Goal: Task Accomplishment & Management: Complete application form

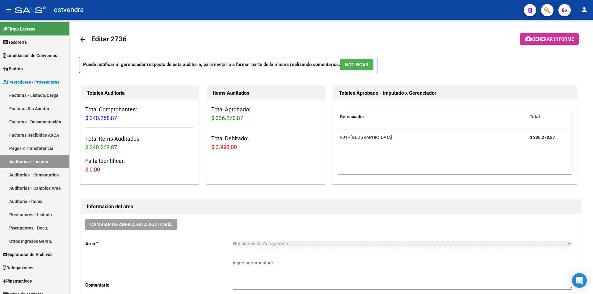
click at [541, 12] on app-search-popup at bounding box center [547, 10] width 12 height 8
click at [541, 12] on button "button" at bounding box center [547, 10] width 12 height 12
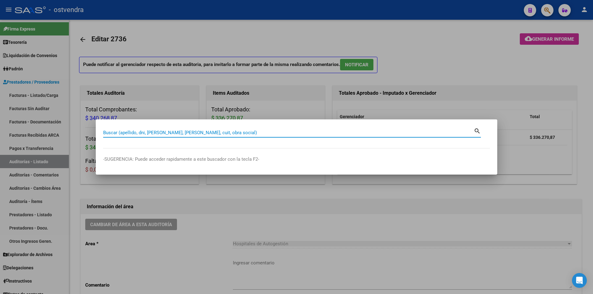
paste input "27214604936"
type input "27214604936"
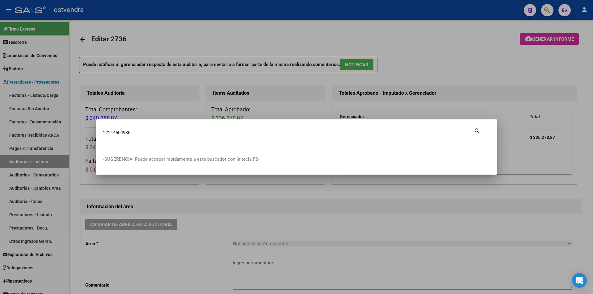
click at [479, 133] on mat-icon "search" at bounding box center [477, 130] width 7 height 7
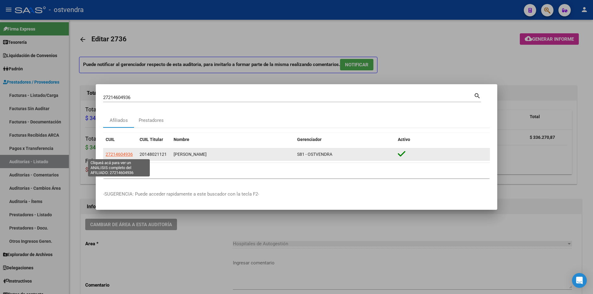
click at [126, 153] on span "27214604936" at bounding box center [119, 154] width 27 height 5
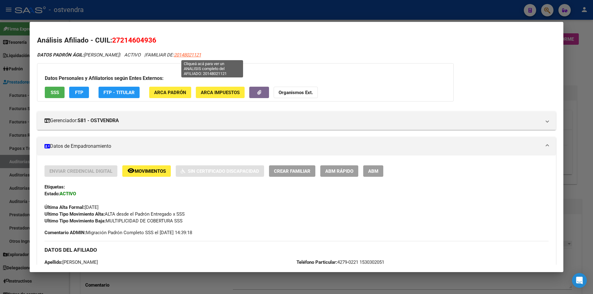
click at [201, 56] on span "20148021121" at bounding box center [187, 55] width 27 height 6
type textarea "20148021121"
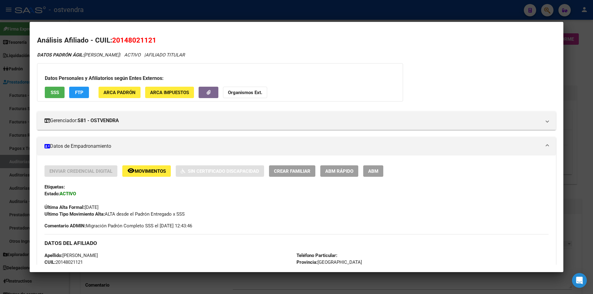
click at [578, 104] on div at bounding box center [296, 147] width 593 height 294
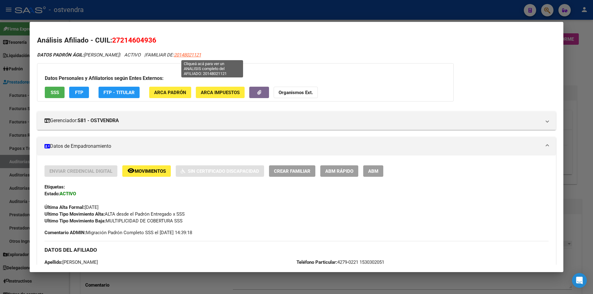
click at [201, 55] on span "20148021121" at bounding box center [187, 55] width 27 height 6
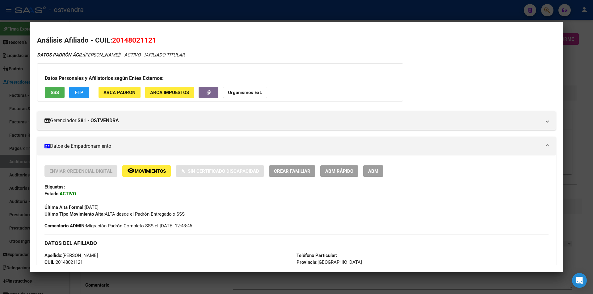
drag, startPoint x: 87, startPoint y: 53, endPoint x: 146, endPoint y: 51, distance: 60.0
click at [196, 11] on div at bounding box center [296, 147] width 593 height 294
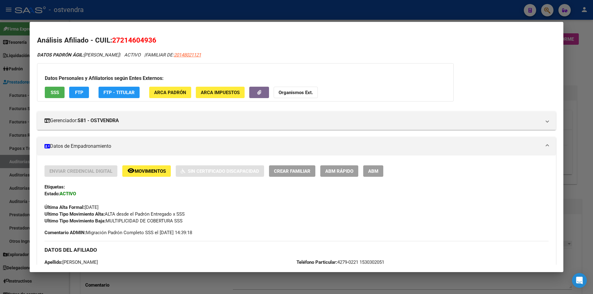
click at [209, 9] on div at bounding box center [296, 147] width 593 height 294
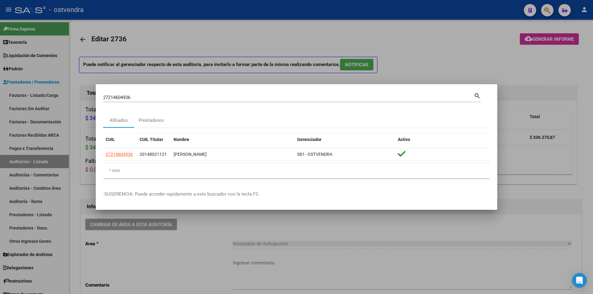
click at [570, 24] on div at bounding box center [296, 147] width 593 height 294
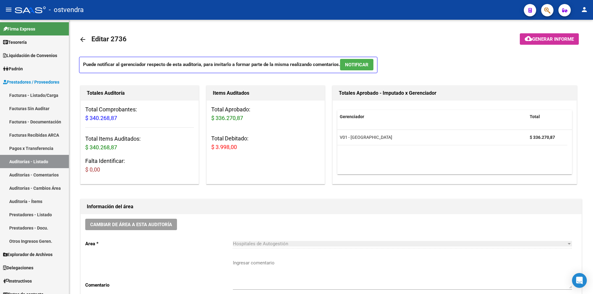
click at [580, 10] on button "person" at bounding box center [584, 10] width 12 height 12
click at [560, 23] on mat-icon "person" at bounding box center [561, 25] width 7 height 7
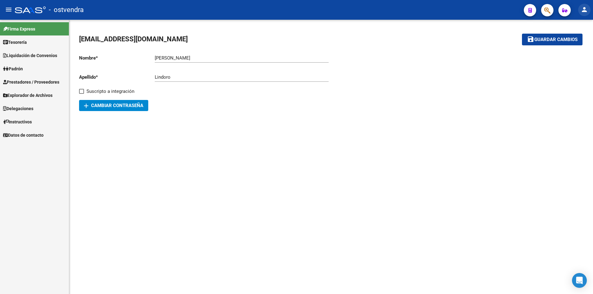
click at [587, 7] on mat-icon "person" at bounding box center [584, 9] width 7 height 7
click at [79, 164] on div at bounding box center [296, 147] width 593 height 294
click at [39, 28] on link "Firma Express" at bounding box center [34, 28] width 69 height 13
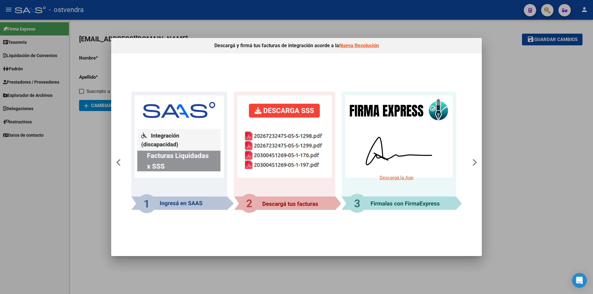
click at [554, 15] on div at bounding box center [296, 147] width 593 height 294
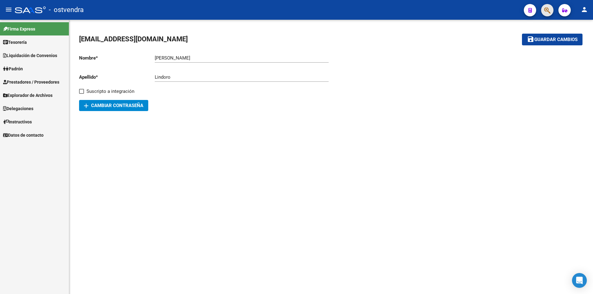
click at [552, 13] on button "button" at bounding box center [547, 10] width 12 height 12
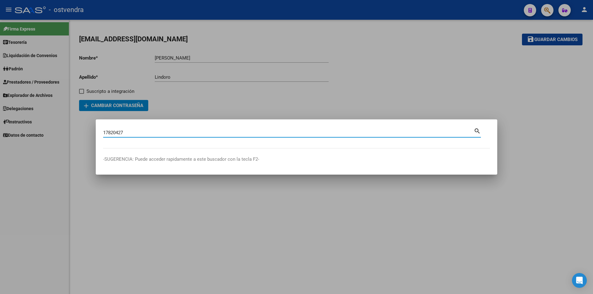
type input "17820427"
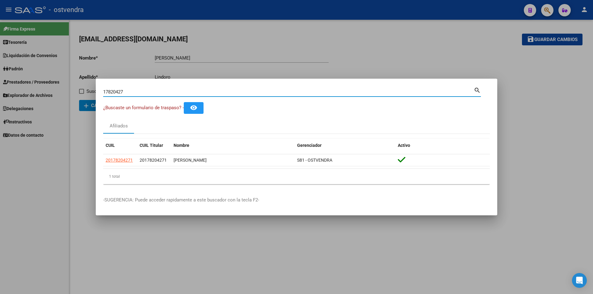
click at [365, 60] on div at bounding box center [296, 147] width 593 height 294
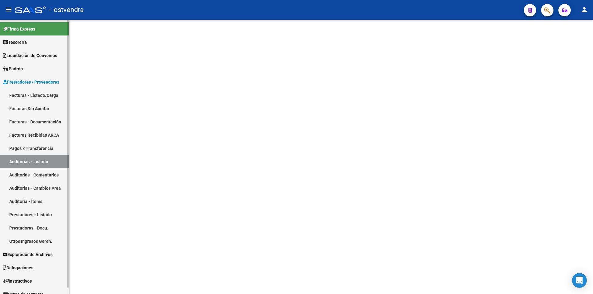
click at [57, 165] on link "Auditorías - Listado" at bounding box center [34, 161] width 69 height 13
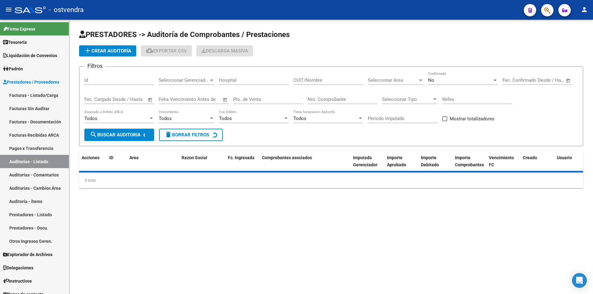
click at [310, 97] on input "Nro. Comprobante" at bounding box center [343, 100] width 70 height 6
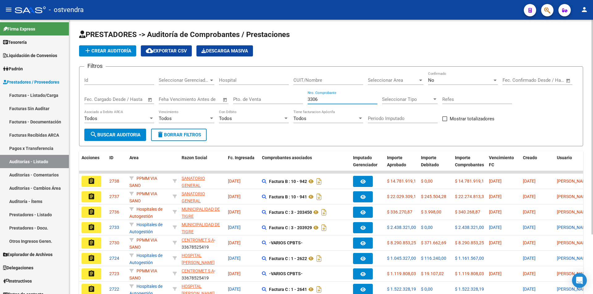
click at [377, 81] on span "Seleccionar Area" at bounding box center [393, 81] width 50 height 6
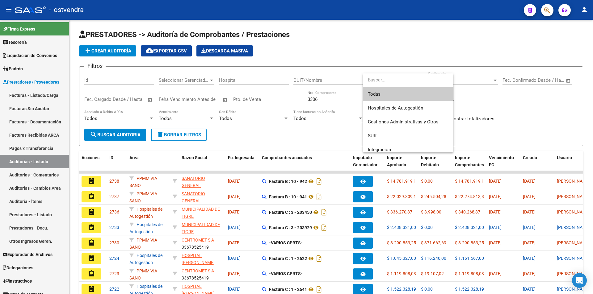
click at [480, 77] on div at bounding box center [296, 147] width 593 height 294
click at [480, 78] on div "No" at bounding box center [460, 81] width 64 height 6
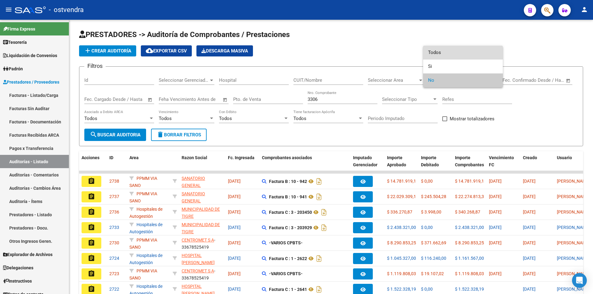
click at [468, 57] on span "Todos" at bounding box center [463, 53] width 70 height 14
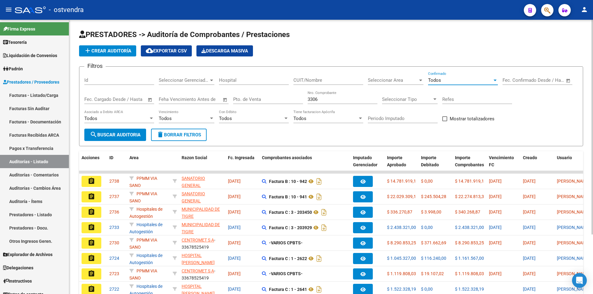
click at [118, 136] on span "search Buscar Auditoria" at bounding box center [115, 135] width 51 height 6
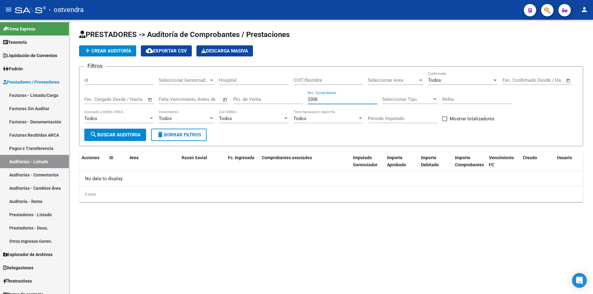
click at [346, 101] on input "3306" at bounding box center [343, 100] width 70 height 6
type input "3"
paste input "11834"
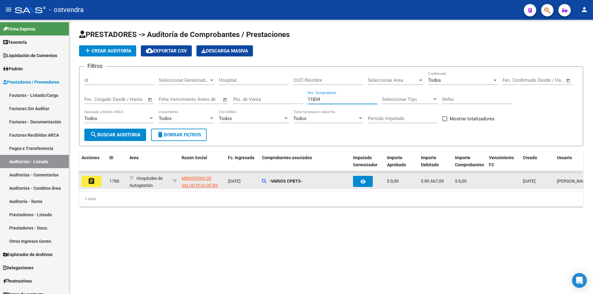
type input "11834"
click at [93, 186] on button "assignment" at bounding box center [92, 181] width 20 height 11
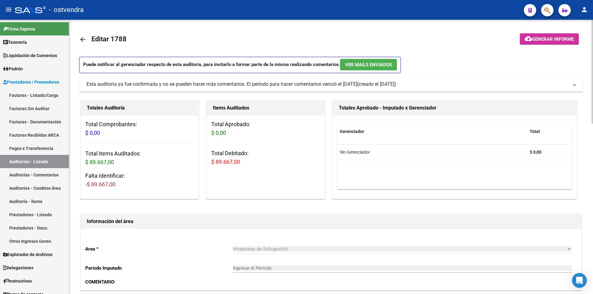
click at [593, 79] on div at bounding box center [593, 72] width 2 height 104
click at [553, 12] on button "button" at bounding box center [547, 10] width 12 height 12
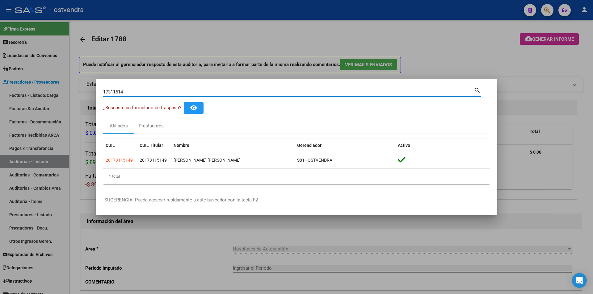
click at [442, 87] on div "17311514 Buscar (apellido, dni, cuil, nro traspaso, cuit, obra social)" at bounding box center [288, 91] width 371 height 9
type input "1"
click at [212, 89] on input "Buscar (apellido, dni, cuil, nro traspaso, cuit, obra social)" at bounding box center [288, 92] width 371 height 6
paste input "5110803"
type input "5110803"
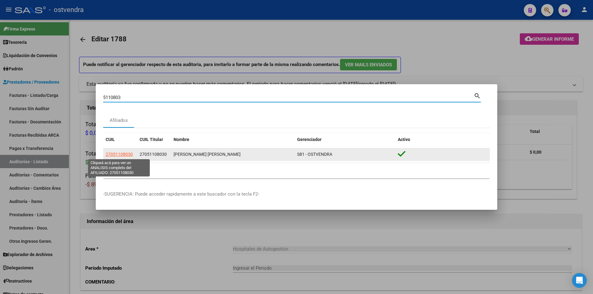
click at [122, 154] on span "27051108030" at bounding box center [119, 154] width 27 height 5
type textarea "27051108030"
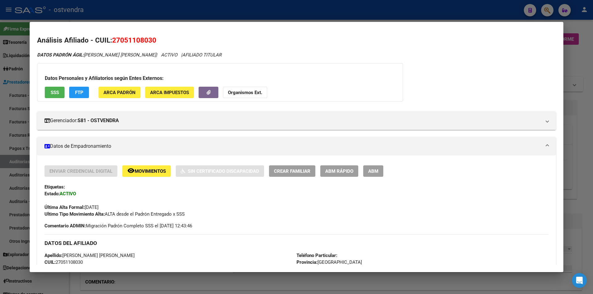
drag, startPoint x: 584, startPoint y: 110, endPoint x: 547, endPoint y: 17, distance: 99.4
click at [583, 109] on div at bounding box center [296, 147] width 593 height 294
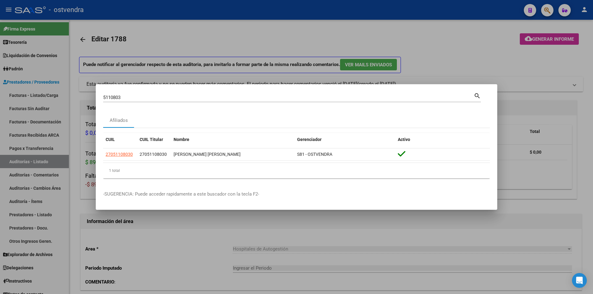
click at [546, 6] on div at bounding box center [296, 147] width 593 height 294
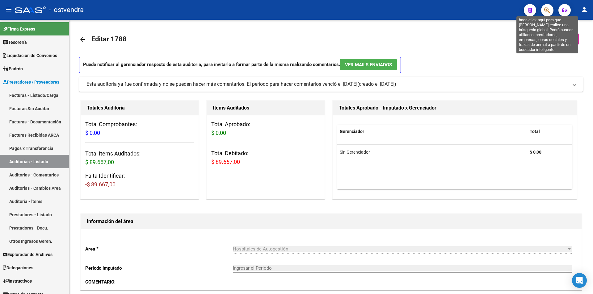
click at [546, 8] on icon "button" at bounding box center [547, 10] width 6 height 7
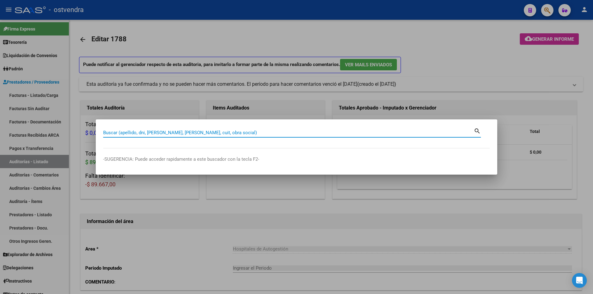
paste input "20247881922"
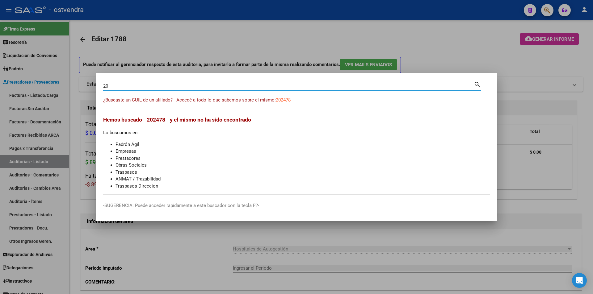
type input "2"
paste input "5110803"
type input "5110803"
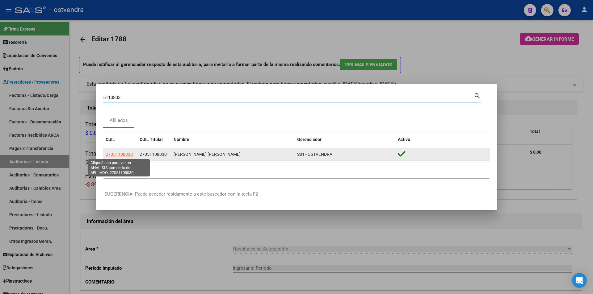
click at [125, 156] on span "27051108030" at bounding box center [119, 154] width 27 height 5
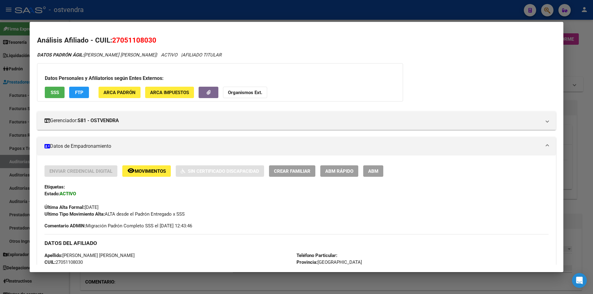
click at [571, 97] on div at bounding box center [296, 147] width 593 height 294
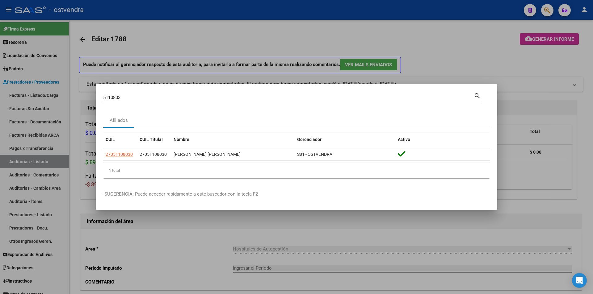
click at [547, 12] on div at bounding box center [296, 147] width 593 height 294
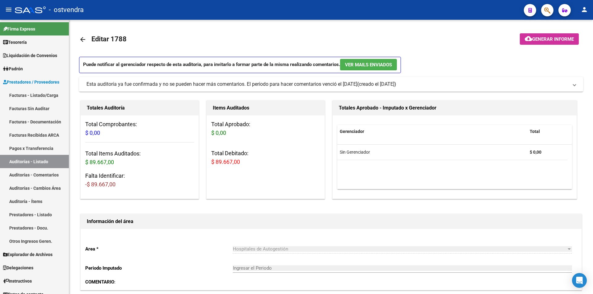
click at [552, 12] on button "button" at bounding box center [547, 10] width 12 height 12
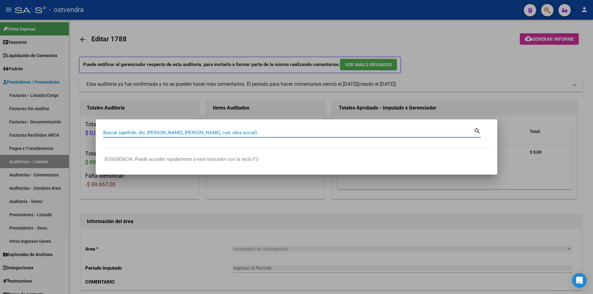
paste input "Oscar Perrotta"
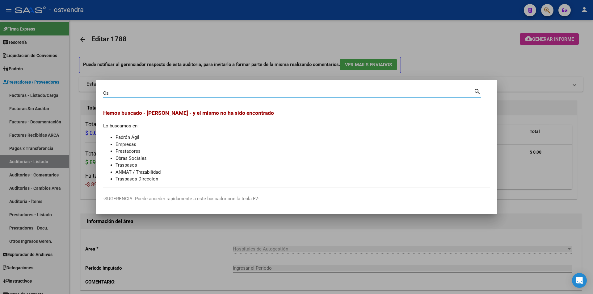
type input "O"
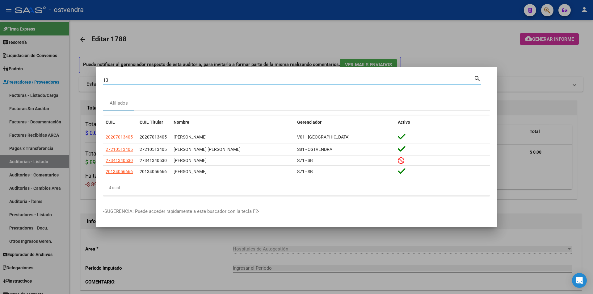
type input "1"
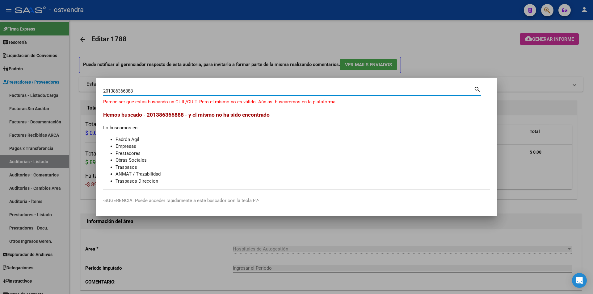
click at [127, 90] on input "201386366888" at bounding box center [288, 91] width 371 height 6
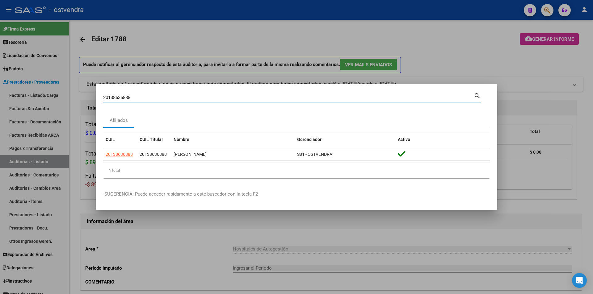
click at [164, 98] on input "20138636888" at bounding box center [288, 98] width 371 height 6
type input "2"
paste input "27363988348"
type input "27363988348"
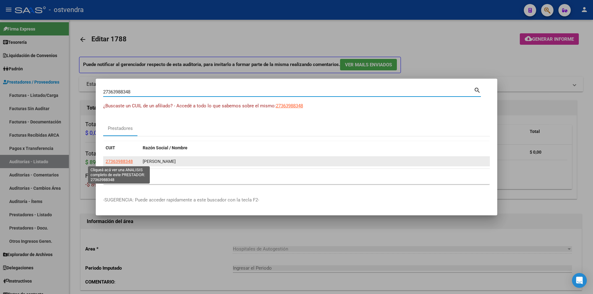
click at [130, 162] on span "27363988348" at bounding box center [119, 161] width 27 height 5
type textarea "27363988348"
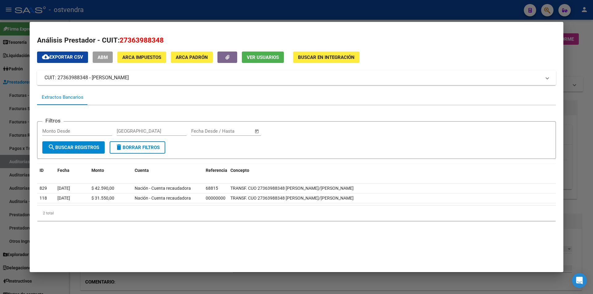
click at [585, 219] on div at bounding box center [296, 147] width 593 height 294
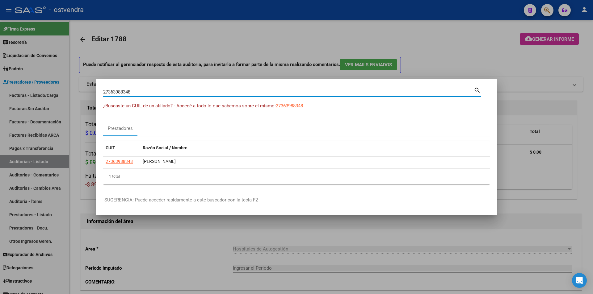
click at [148, 93] on input "27363988348" at bounding box center [288, 92] width 371 height 6
type input "2"
paste input "20138636888"
type input "20138636888"
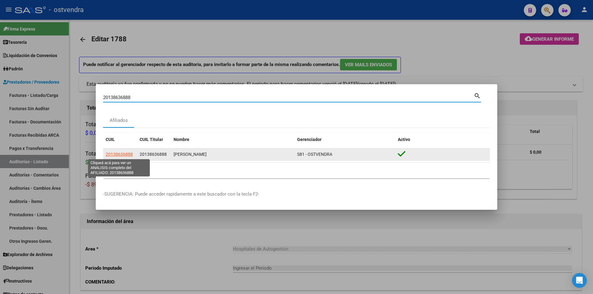
click at [128, 154] on span "20138636888" at bounding box center [119, 154] width 27 height 5
type textarea "20138636888"
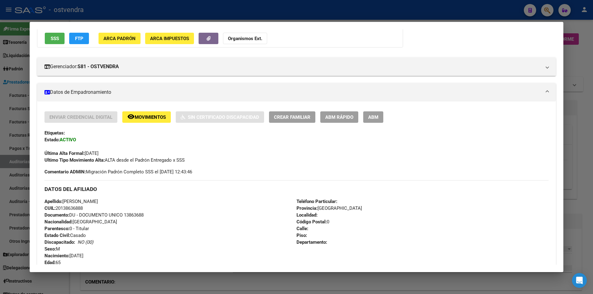
scroll to position [65, 0]
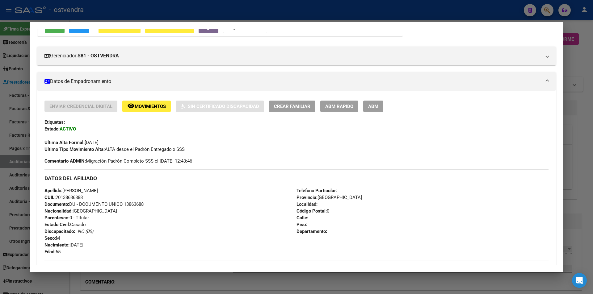
drag, startPoint x: 129, startPoint y: 204, endPoint x: 146, endPoint y: 205, distance: 16.1
click at [146, 205] on div "Apellido: PERROTTA ABELARDO OSCAR CUIL: 20138636888 Documento: DU - DOCUMENTO U…" at bounding box center [170, 222] width 252 height 68
click at [593, 82] on div at bounding box center [296, 147] width 593 height 294
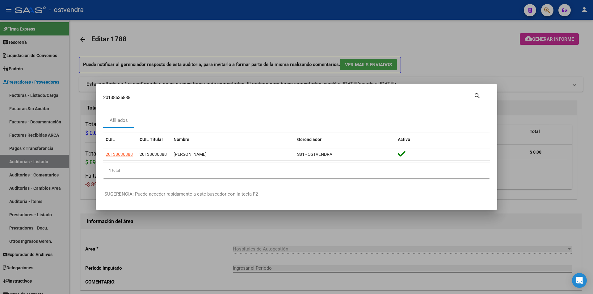
click at [546, 11] on div at bounding box center [296, 147] width 593 height 294
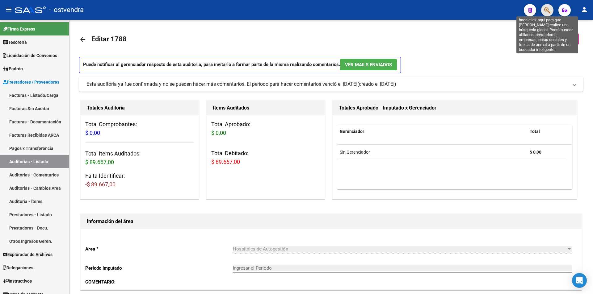
click at [545, 12] on icon "button" at bounding box center [547, 10] width 6 height 7
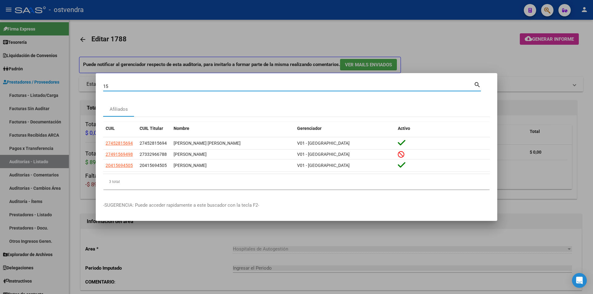
type input "1"
paste input "17068160"
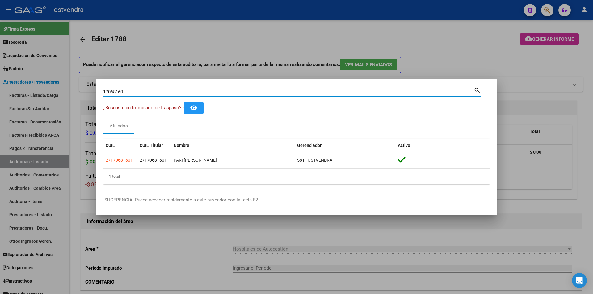
click at [127, 92] on input "17068160" at bounding box center [288, 92] width 371 height 6
type input "1"
paste input "23163208814"
type input "23163208814"
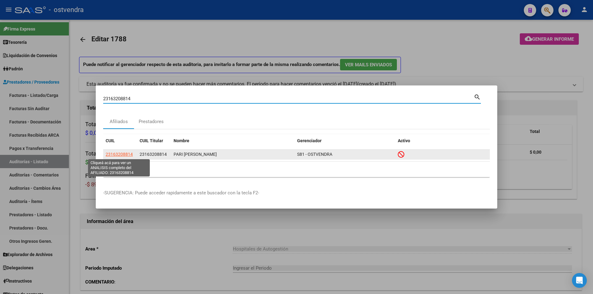
click at [131, 152] on span "23163208814" at bounding box center [119, 154] width 27 height 5
type textarea "23163208814"
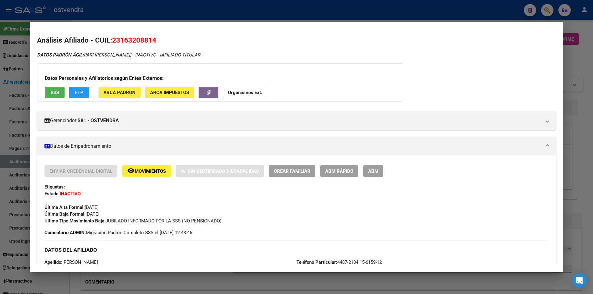
click at [6, 142] on div at bounding box center [296, 147] width 593 height 294
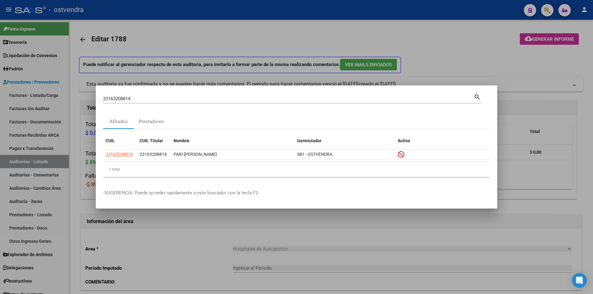
click at [34, 94] on div at bounding box center [296, 147] width 593 height 294
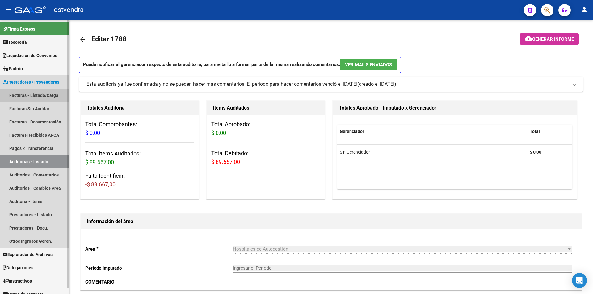
click at [40, 94] on link "Facturas - Listado/Carga" at bounding box center [34, 95] width 69 height 13
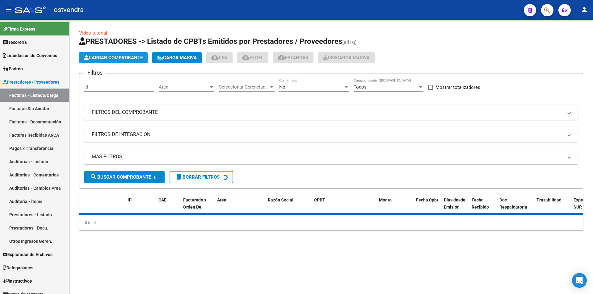
click at [109, 60] on span "Cargar Comprobante" at bounding box center [113, 58] width 59 height 6
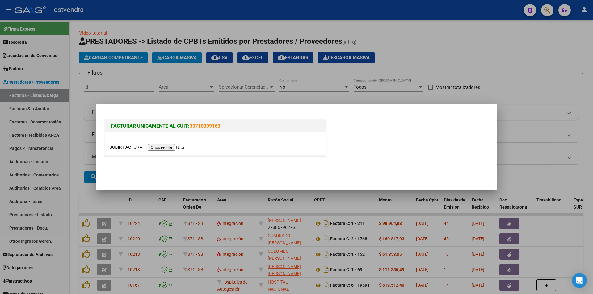
click at [156, 147] on input "file" at bounding box center [148, 147] width 78 height 6
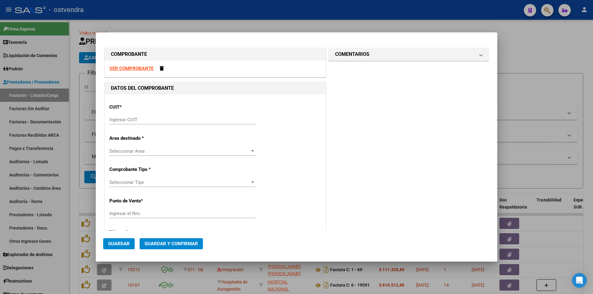
click at [135, 116] on div "Ingresar CUIT" at bounding box center [182, 119] width 146 height 9
click at [144, 69] on strong "VER COMPROBANTE" at bounding box center [131, 69] width 44 height 6
click at [171, 120] on input "Ingresar CUIT" at bounding box center [182, 120] width 146 height 6
paste input "30-99928489-9"
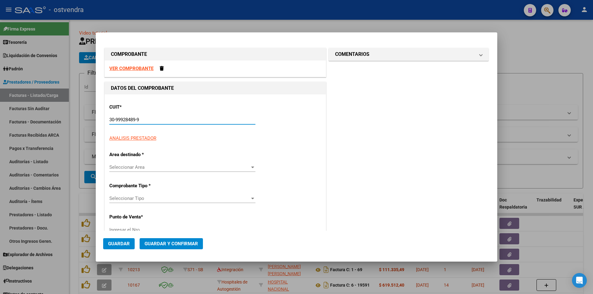
type input "30-99928489-9"
type input "3"
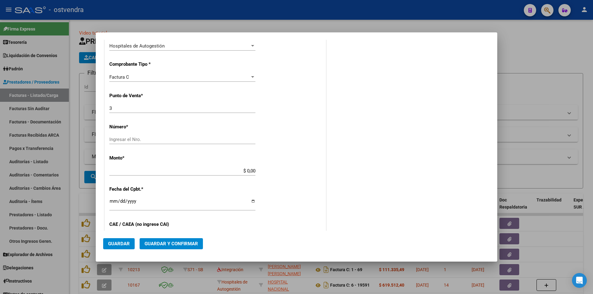
scroll to position [141, 0]
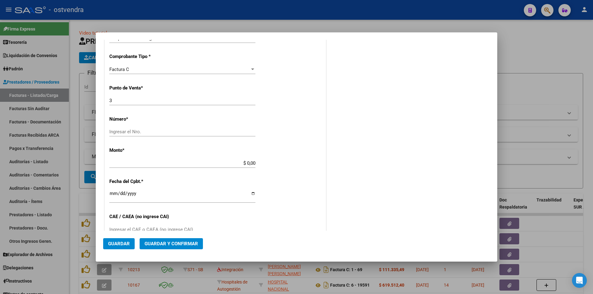
click at [149, 137] on div "Ingresar el Nro." at bounding box center [182, 131] width 146 height 9
paste input "203408"
type input "203408"
click at [252, 164] on input "$ 0,00" at bounding box center [182, 164] width 146 height 6
type input "$ 163.264,00"
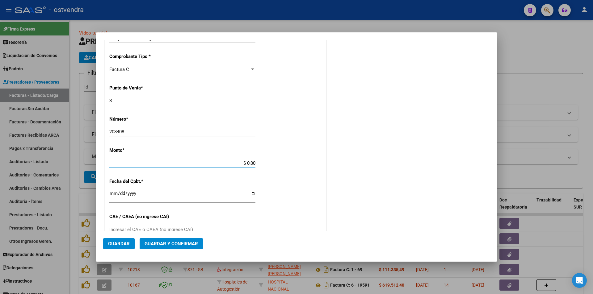
type input "2025-08-01"
type input "75319551012719"
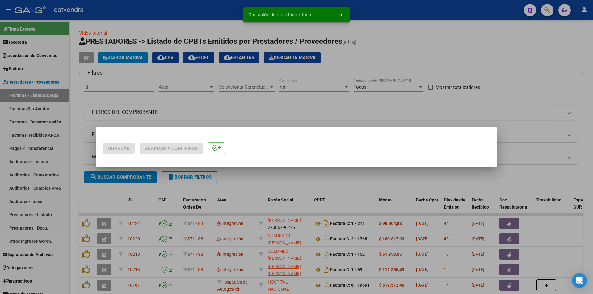
scroll to position [0, 0]
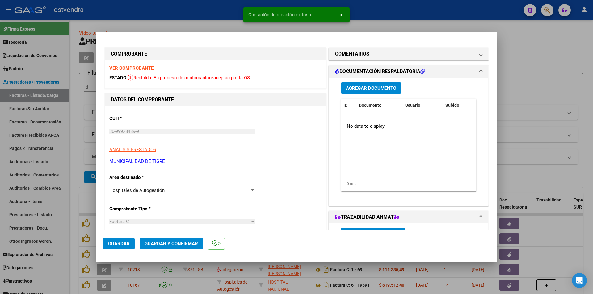
type input "2025-09-30"
click at [194, 245] on span "Guardar y Confirmar" at bounding box center [171, 244] width 53 height 6
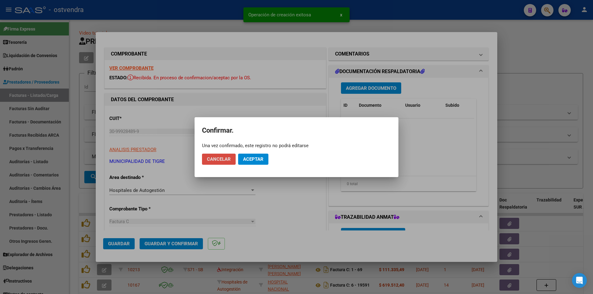
click at [228, 155] on button "Cancelar" at bounding box center [219, 159] width 34 height 11
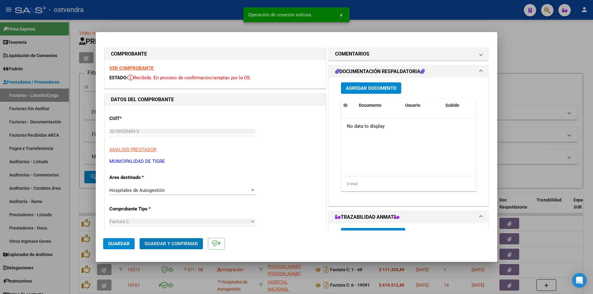
click at [361, 89] on span "Agregar Documento" at bounding box center [371, 89] width 50 height 6
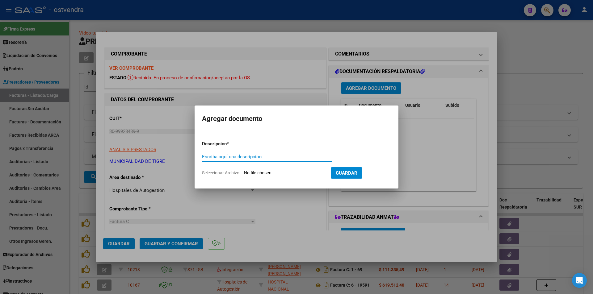
click at [272, 172] on input "Seleccionar Archivo" at bounding box center [285, 174] width 82 height 6
type input "C:\fakepath\doc respaldatoria 203408.pdf"
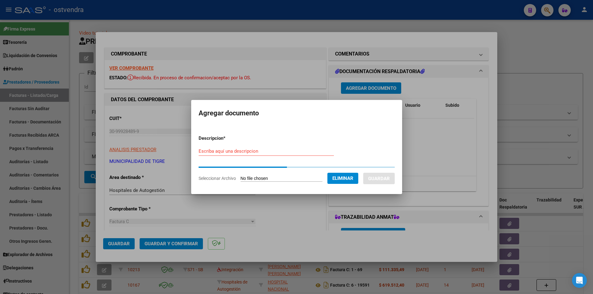
click at [240, 149] on input "Escriba aquí una descripcion" at bounding box center [266, 152] width 135 height 6
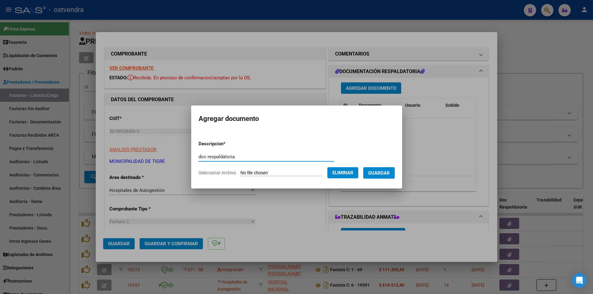
type input "doc respaldatoria"
click at [386, 177] on button "Guardar" at bounding box center [379, 172] width 32 height 11
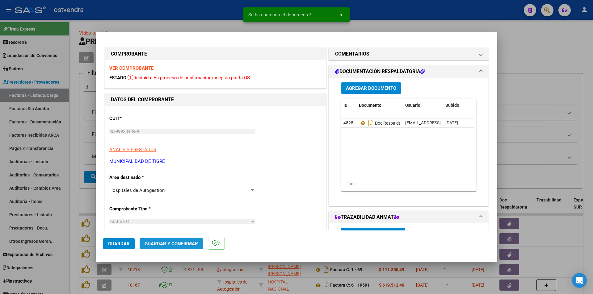
click at [170, 242] on span "Guardar y Confirmar" at bounding box center [171, 244] width 53 height 6
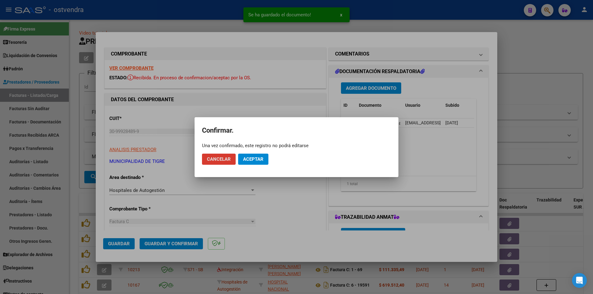
click at [247, 161] on span "Aceptar" at bounding box center [253, 160] width 20 height 6
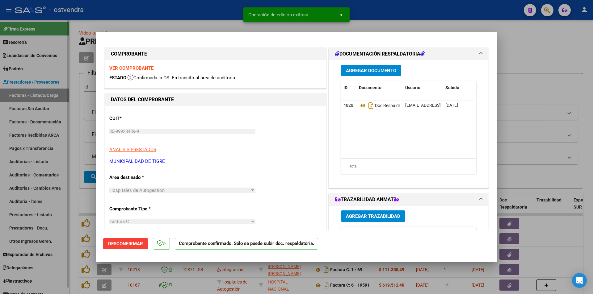
drag, startPoint x: 56, startPoint y: 159, endPoint x: 54, endPoint y: 151, distance: 8.4
click at [56, 159] on div at bounding box center [296, 147] width 593 height 294
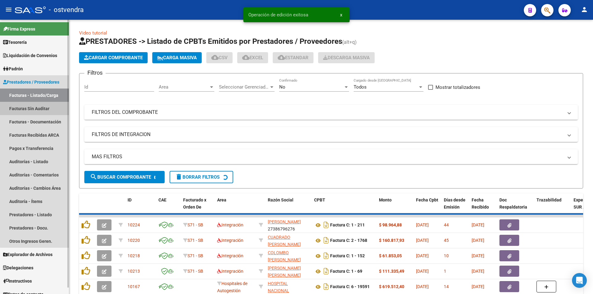
click at [59, 112] on link "Facturas Sin Auditar" at bounding box center [34, 108] width 69 height 13
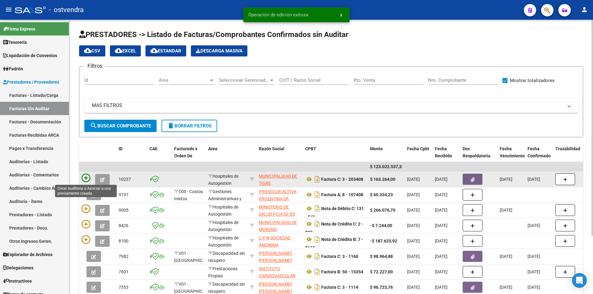
click at [83, 175] on icon at bounding box center [86, 178] width 9 height 9
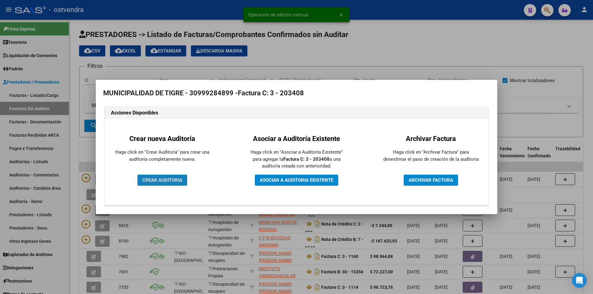
click at [180, 178] on span "CREAR AUDITORIA" at bounding box center [162, 181] width 40 height 6
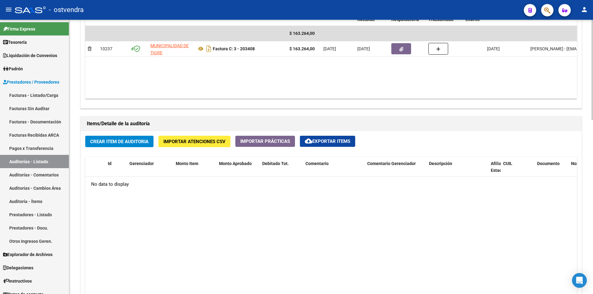
scroll to position [355, 0]
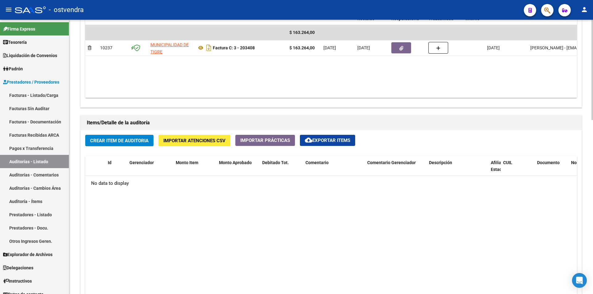
click at [590, 223] on div "arrow_back Editar 2740 cloud_download Generar informe Puede notificar al gerenc…" at bounding box center [332, 40] width 526 height 751
click at [203, 142] on span "Importar Atenciones CSV" at bounding box center [194, 141] width 62 height 6
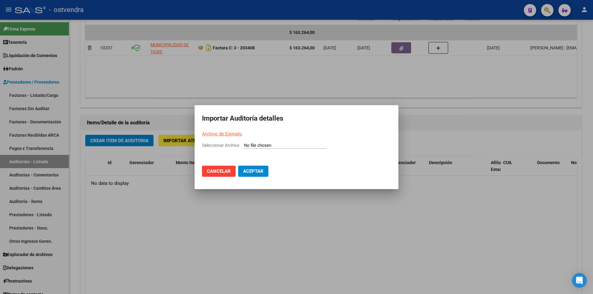
click at [261, 145] on input "Seleccionar Archivo" at bounding box center [285, 146] width 82 height 6
click at [231, 131] on link "Archivo de Ejemplo" at bounding box center [222, 134] width 40 height 6
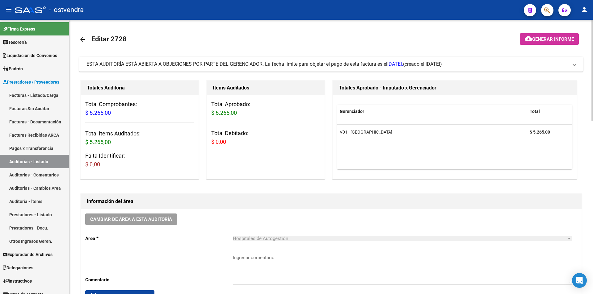
click at [517, 57] on mat-expansion-panel-header "ESTA AUDITORÍA ESTÁ ABIERTA A OBJECIONES POR PARTE DEL GERENCIADOR. La fecha lí…" at bounding box center [331, 64] width 504 height 15
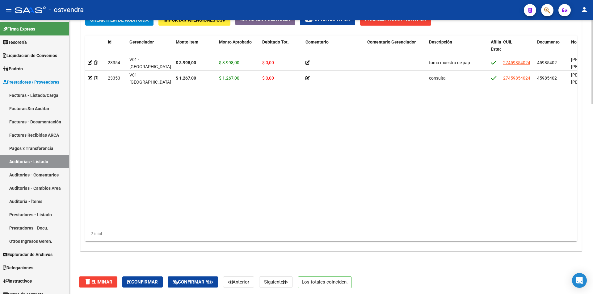
scroll to position [623, 0]
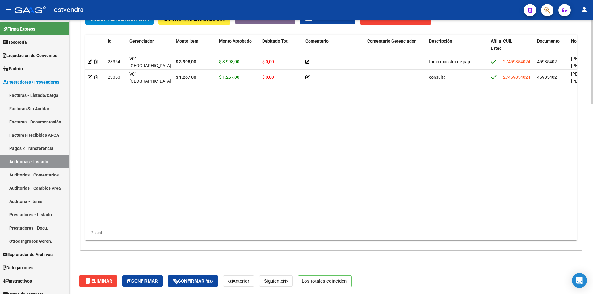
click at [587, 275] on body "menu - ostvendra person Firma Express Tesorería Auditorías Confirmadas Liquidac…" at bounding box center [296, 147] width 593 height 294
click at [149, 280] on span "Confirmar" at bounding box center [142, 282] width 31 height 6
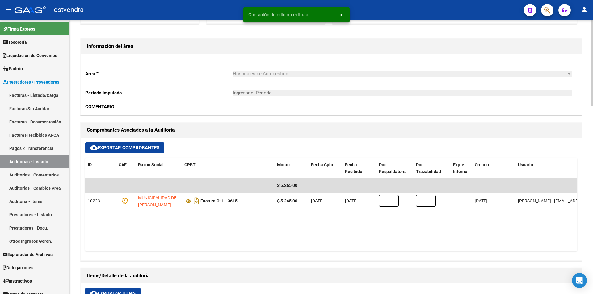
scroll to position [0, 0]
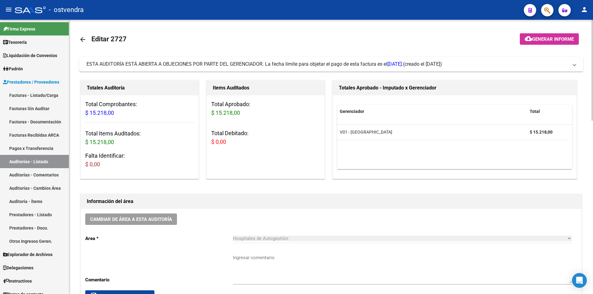
click at [520, 64] on mat-panel-title "ESTA AUDITORÍA ESTÁ ABIERTA A OBJECIONES POR PARTE DEL GERENCIADOR. La fecha lí…" at bounding box center [328, 64] width 482 height 7
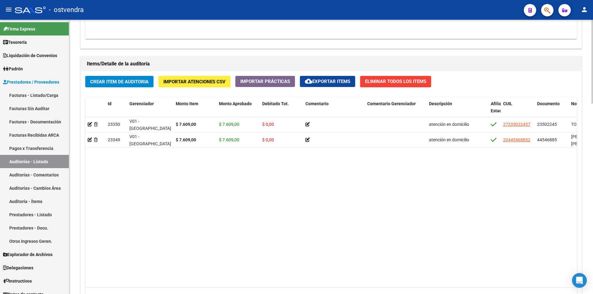
scroll to position [623, 0]
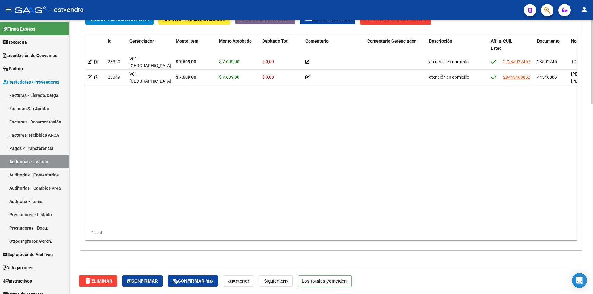
click at [153, 282] on span "Confirmar" at bounding box center [142, 282] width 31 height 6
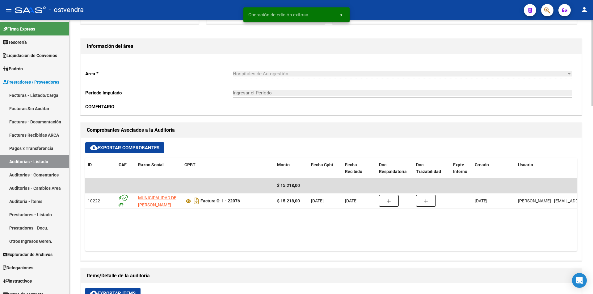
scroll to position [0, 0]
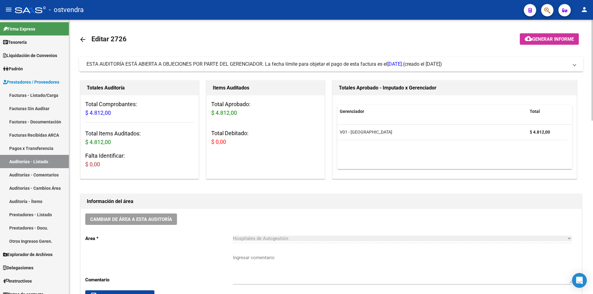
click at [214, 70] on mat-expansion-panel-header "ESTA AUDITORÍA ESTÁ ABIERTA A OBJECIONES POR PARTE DEL GERENCIADOR. La fecha lí…" at bounding box center [331, 64] width 504 height 15
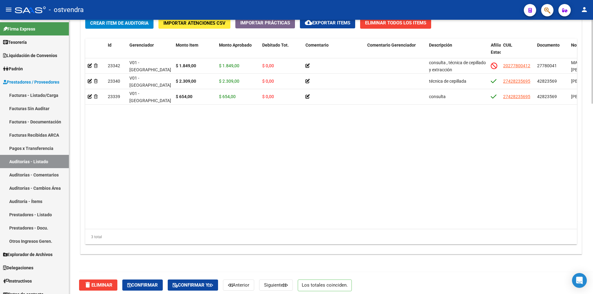
scroll to position [623, 0]
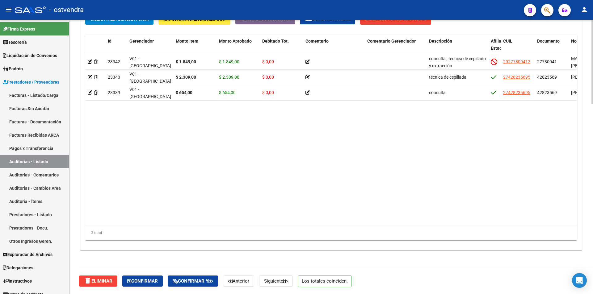
click at [150, 282] on span "Confirmar" at bounding box center [142, 282] width 31 height 6
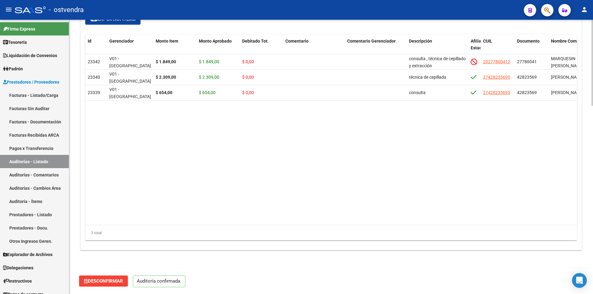
scroll to position [602, 0]
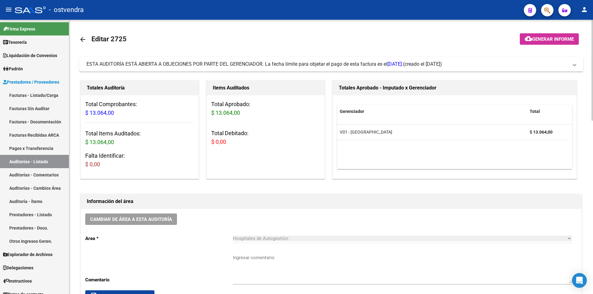
click at [593, 89] on div at bounding box center [593, 70] width 2 height 101
click at [560, 69] on mat-expansion-panel-header "ESTA AUDITORÍA ESTÁ ABIERTA A OBJECIONES POR PARTE DEL GERENCIADOR. La fecha lí…" at bounding box center [331, 64] width 504 height 15
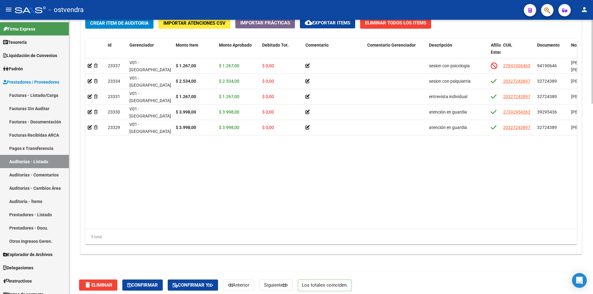
scroll to position [621, 0]
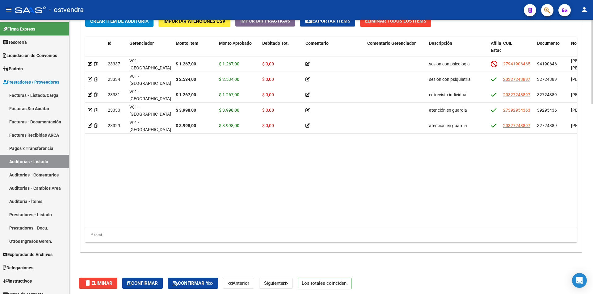
click at [593, 280] on div at bounding box center [593, 252] width 2 height 84
click at [163, 283] on button "Confirmar" at bounding box center [142, 283] width 40 height 11
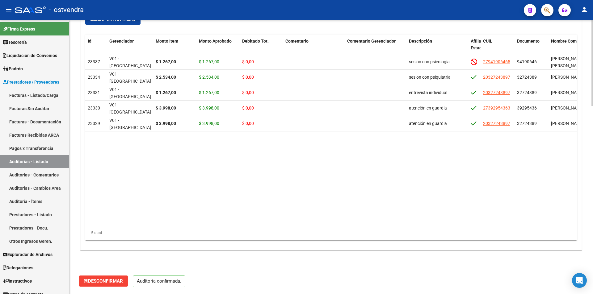
scroll to position [600, 0]
